Goal: Information Seeking & Learning: Learn about a topic

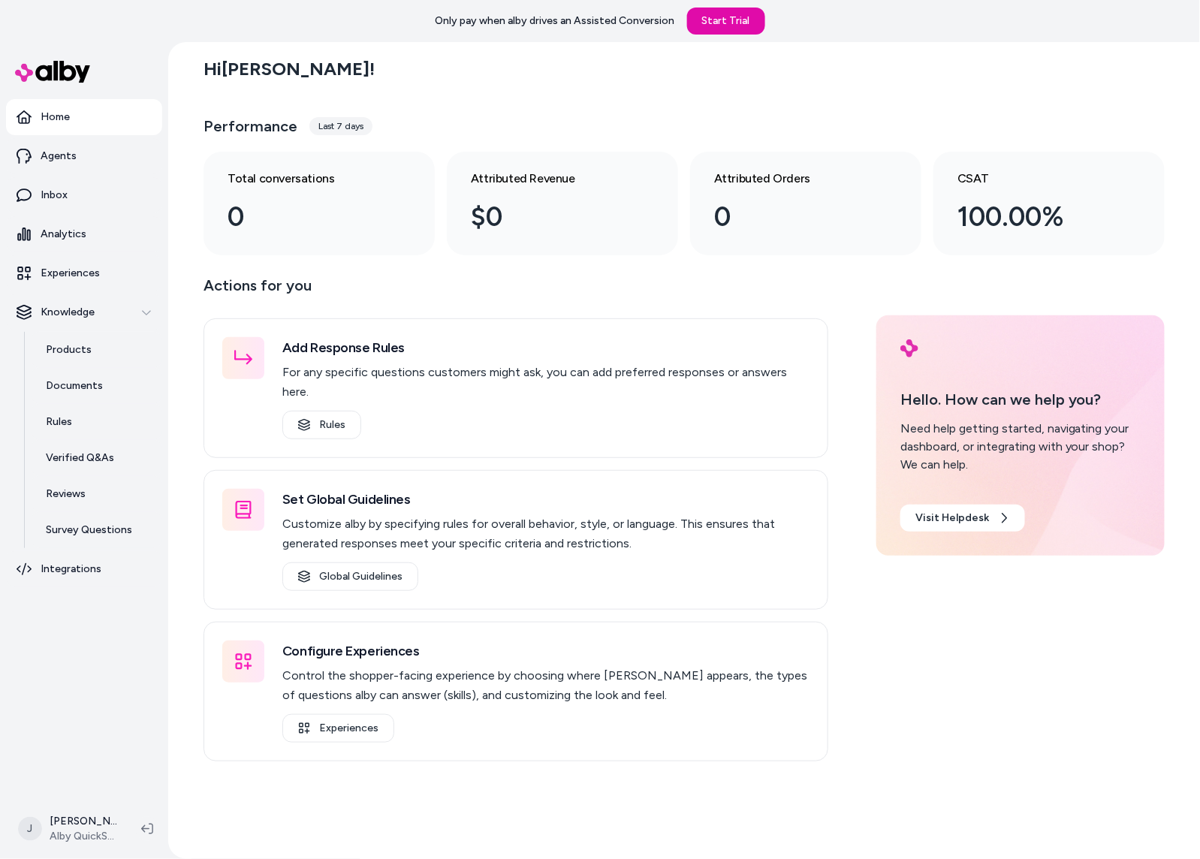
click at [172, 468] on div "Hi [PERSON_NAME] ! Performance Last 7 days Total conversations 0 Attributed Rev…" at bounding box center [683, 450] width 1031 height 817
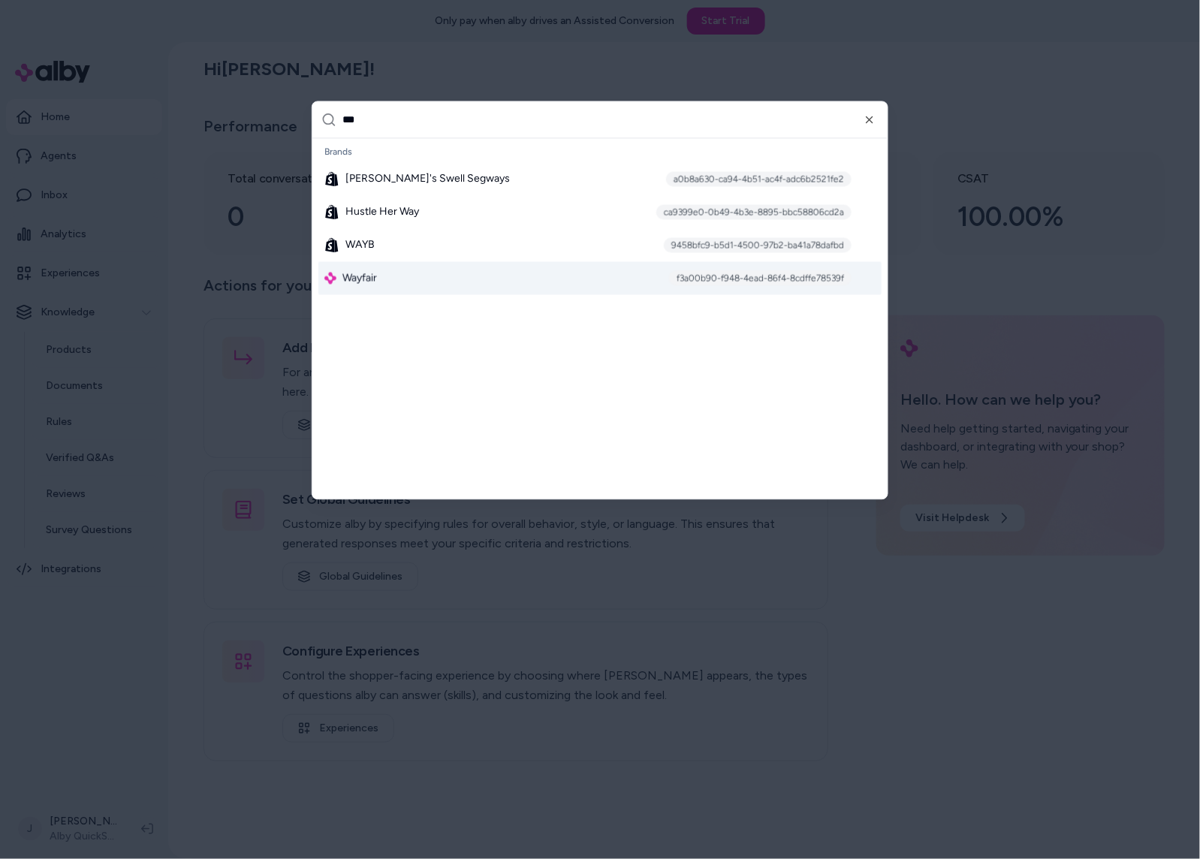
type input "***"
click at [390, 280] on div "Wayfair f3a00b90-f948-4ead-86f4-8cdffe78539f" at bounding box center [599, 278] width 563 height 33
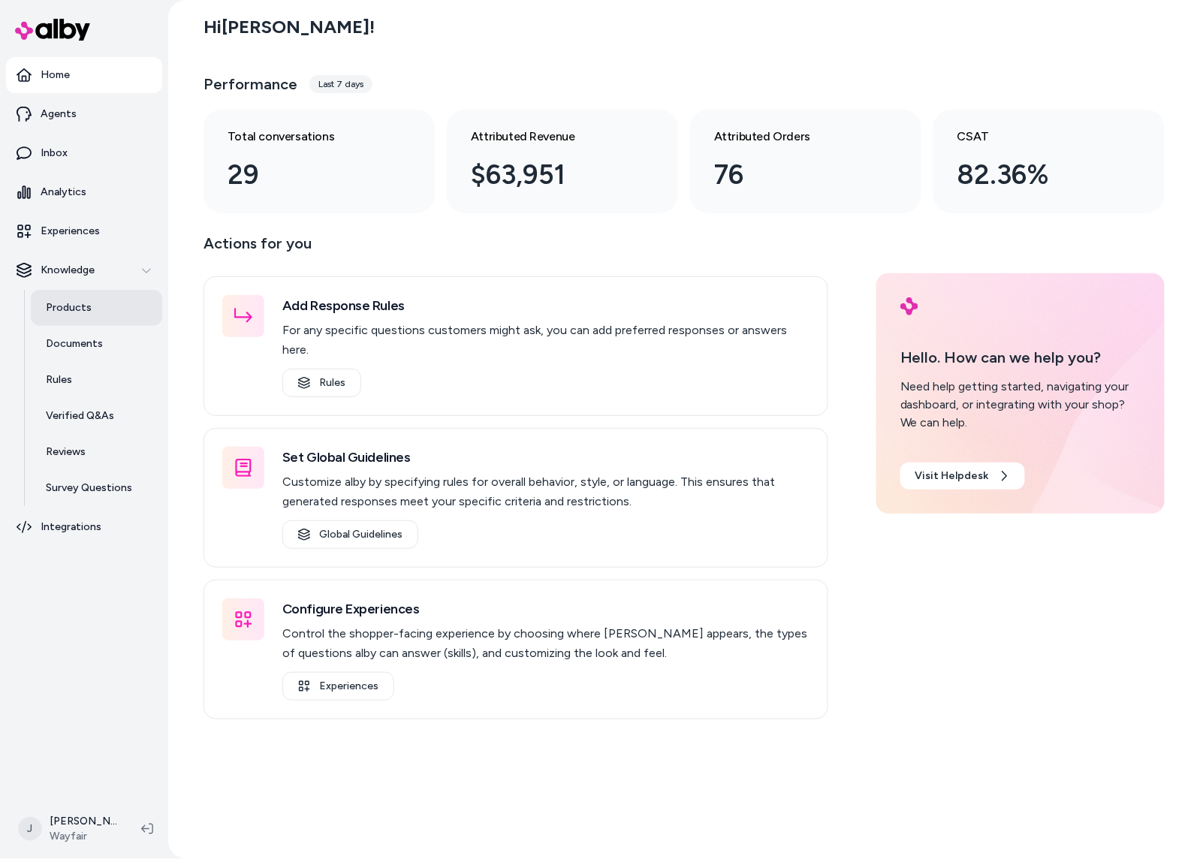
click at [69, 315] on p "Products" at bounding box center [69, 307] width 46 height 15
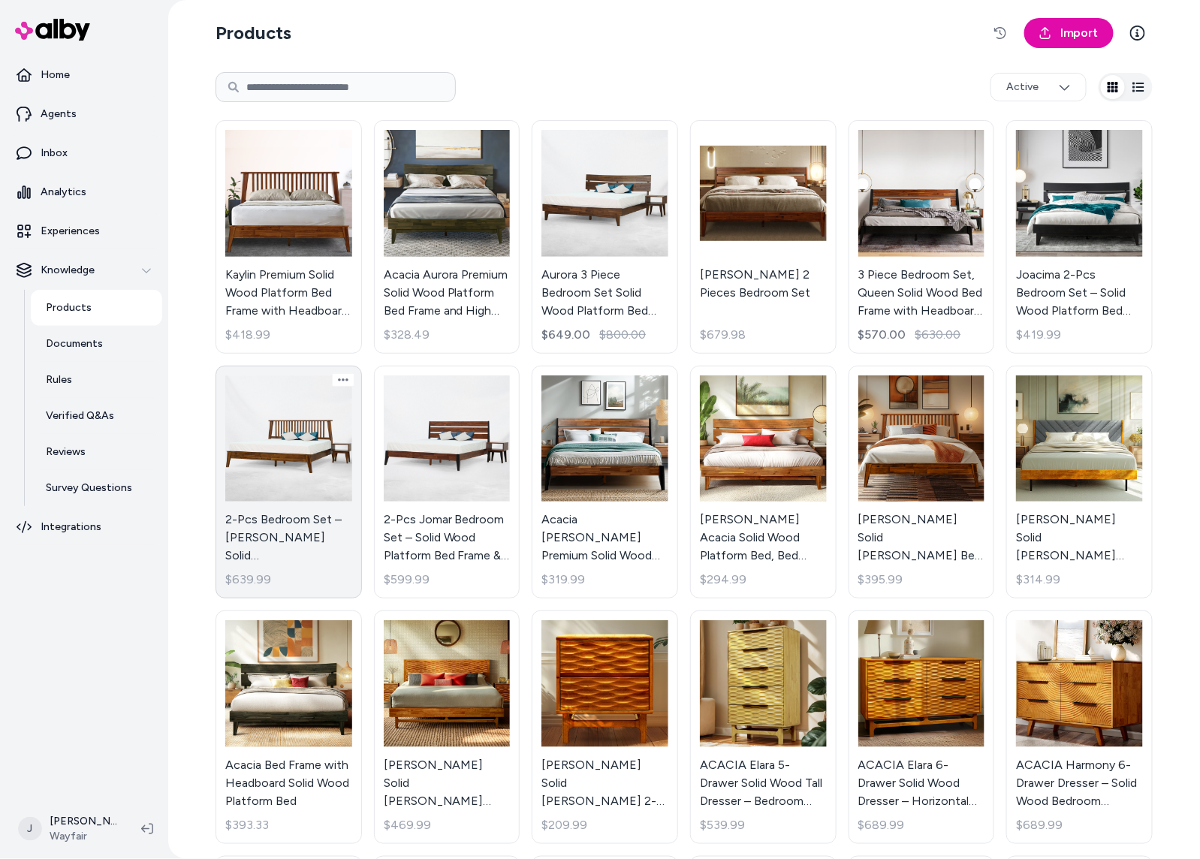
drag, startPoint x: 284, startPoint y: 442, endPoint x: 297, endPoint y: 457, distance: 19.7
click at [284, 442] on link "2-Pcs Bedroom Set – Jildardo Solid Wood Platform Bed Frame & Matching Nightstan…" at bounding box center [288, 482] width 146 height 233
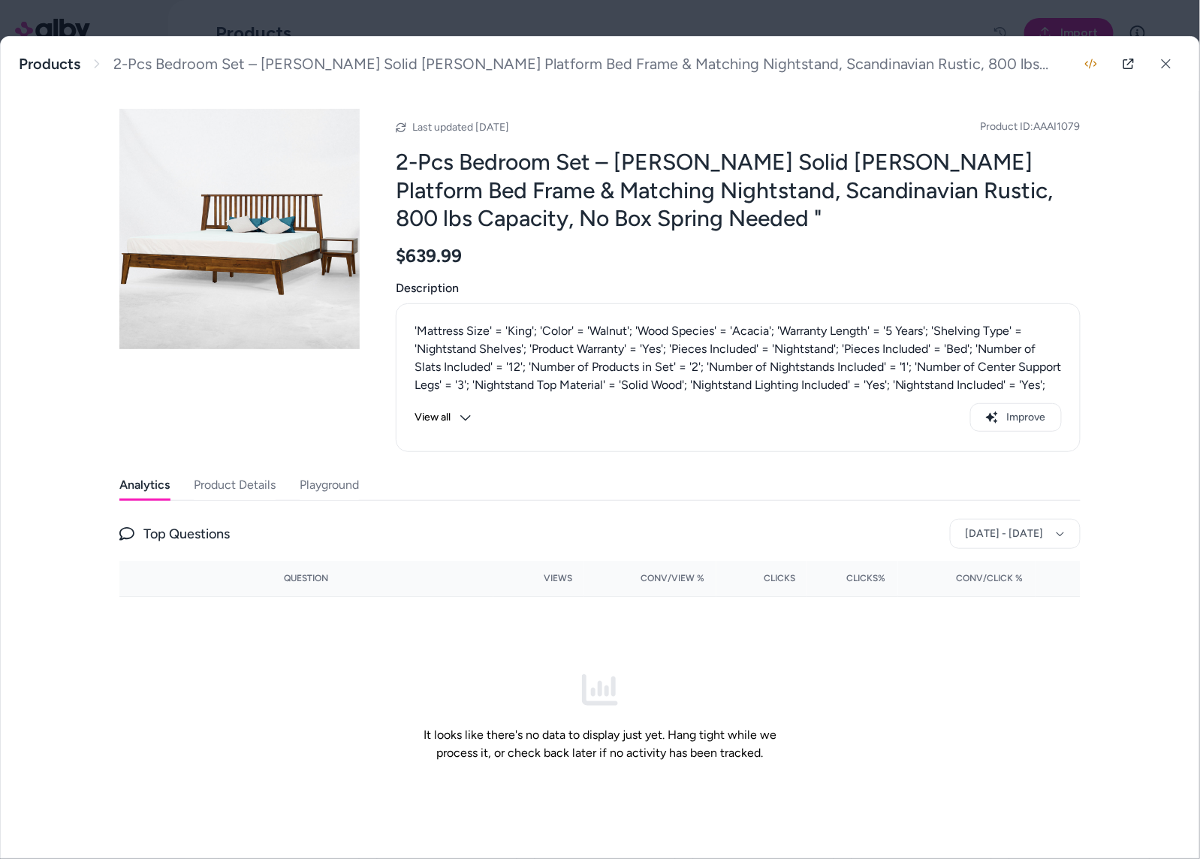
click at [247, 490] on button "Product Details" at bounding box center [235, 485] width 82 height 30
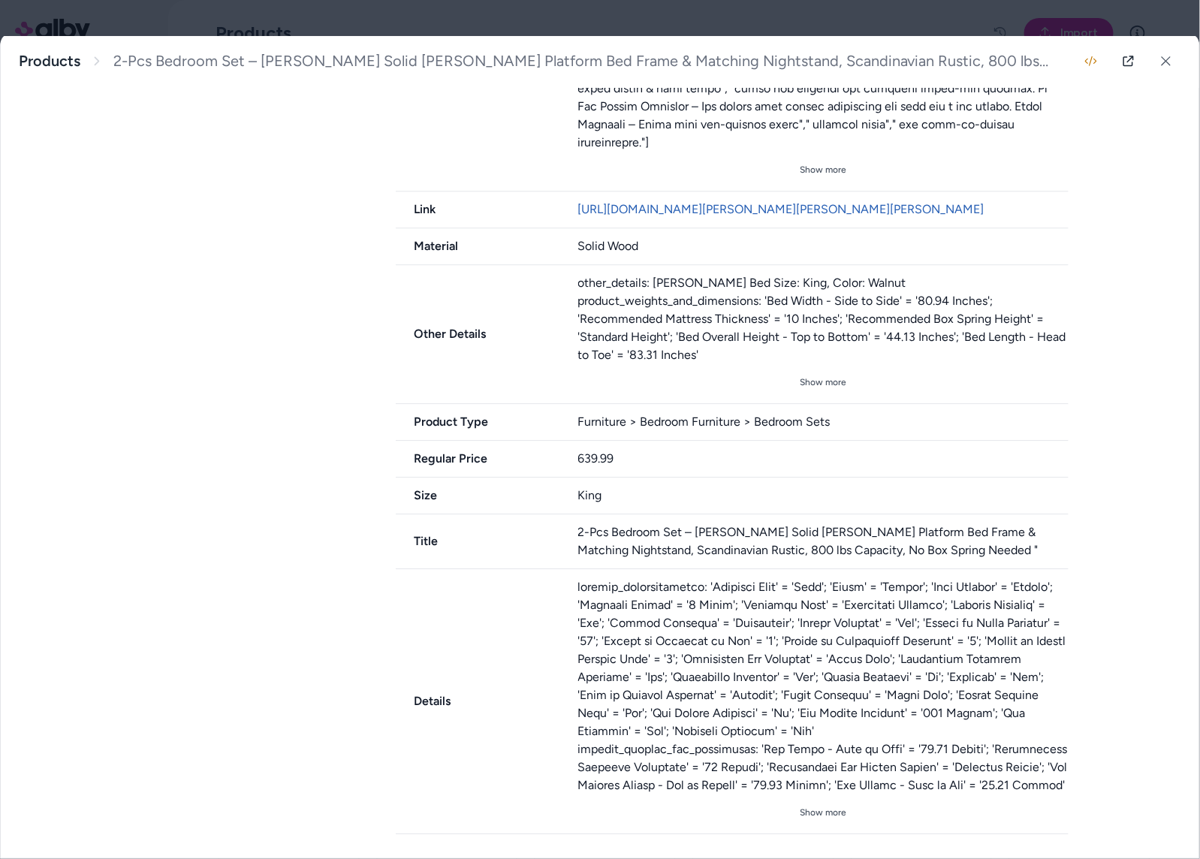
scroll to position [1261, 0]
click at [806, 812] on button "Show more" at bounding box center [823, 812] width 491 height 24
click at [1167, 56] on icon at bounding box center [1166, 61] width 11 height 11
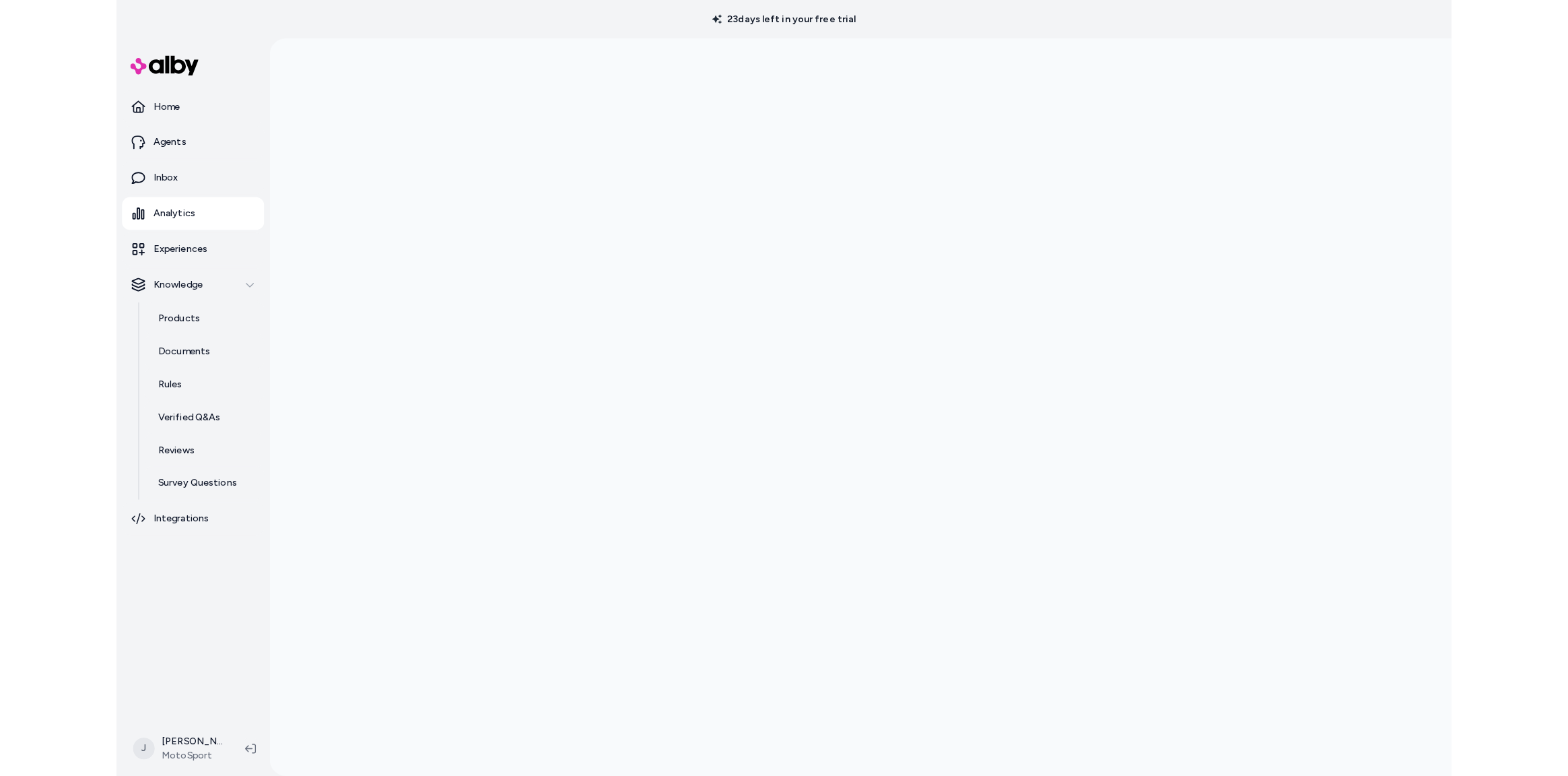
scroll to position [38, 0]
